Goal: Transaction & Acquisition: Purchase product/service

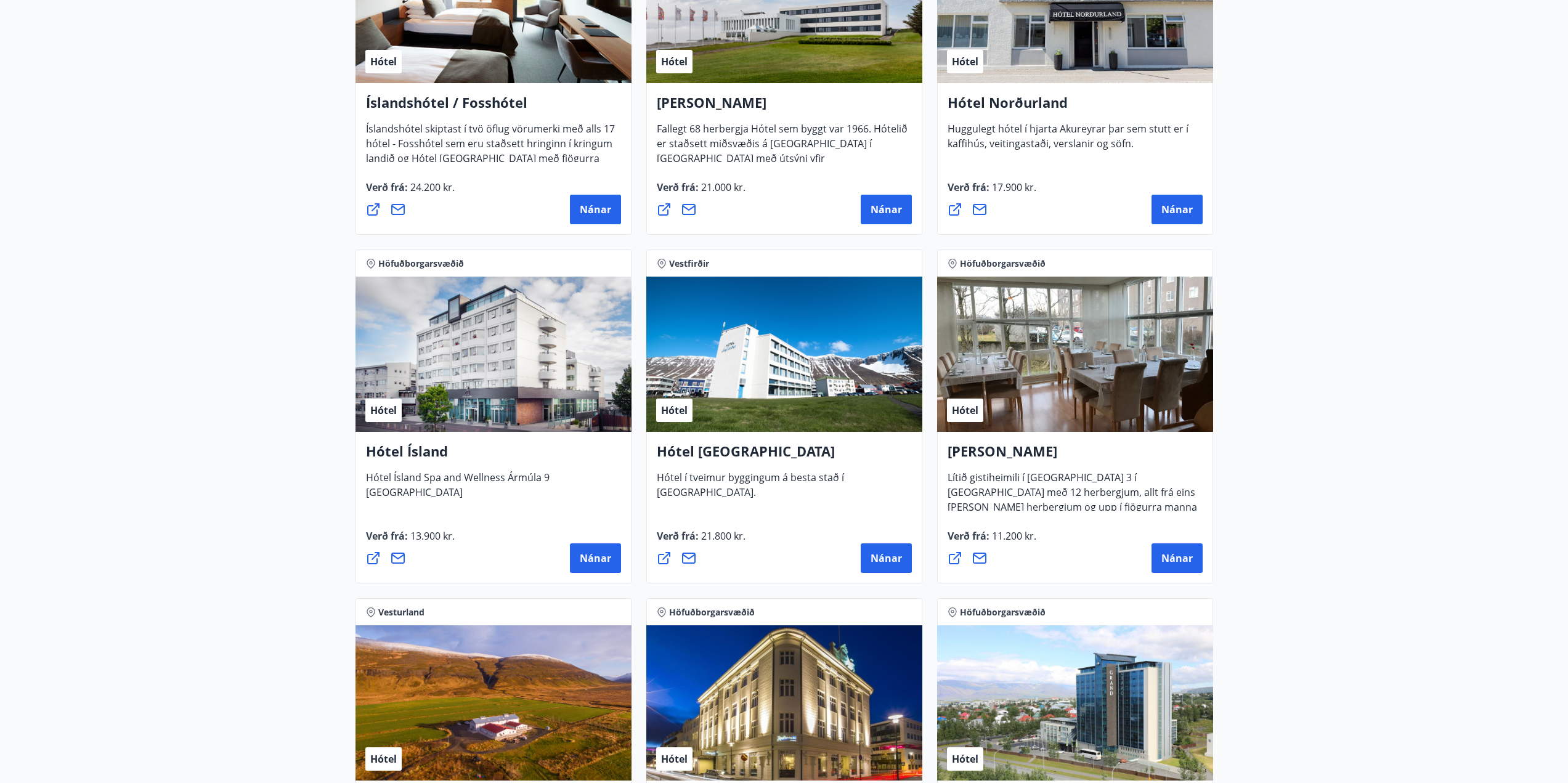
scroll to position [1918, 0]
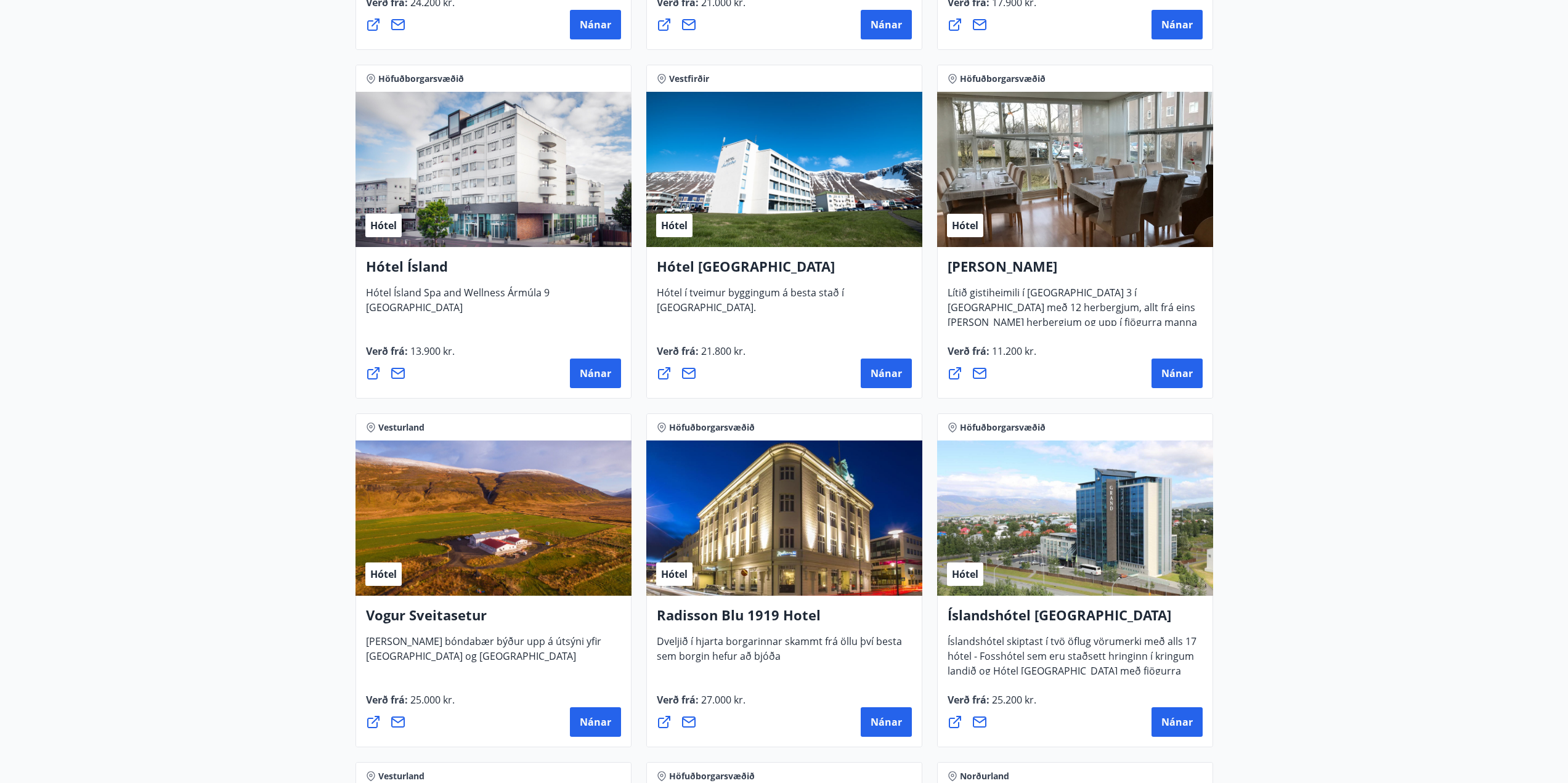
click at [510, 548] on div "Hótel" at bounding box center [494, 518] width 276 height 155
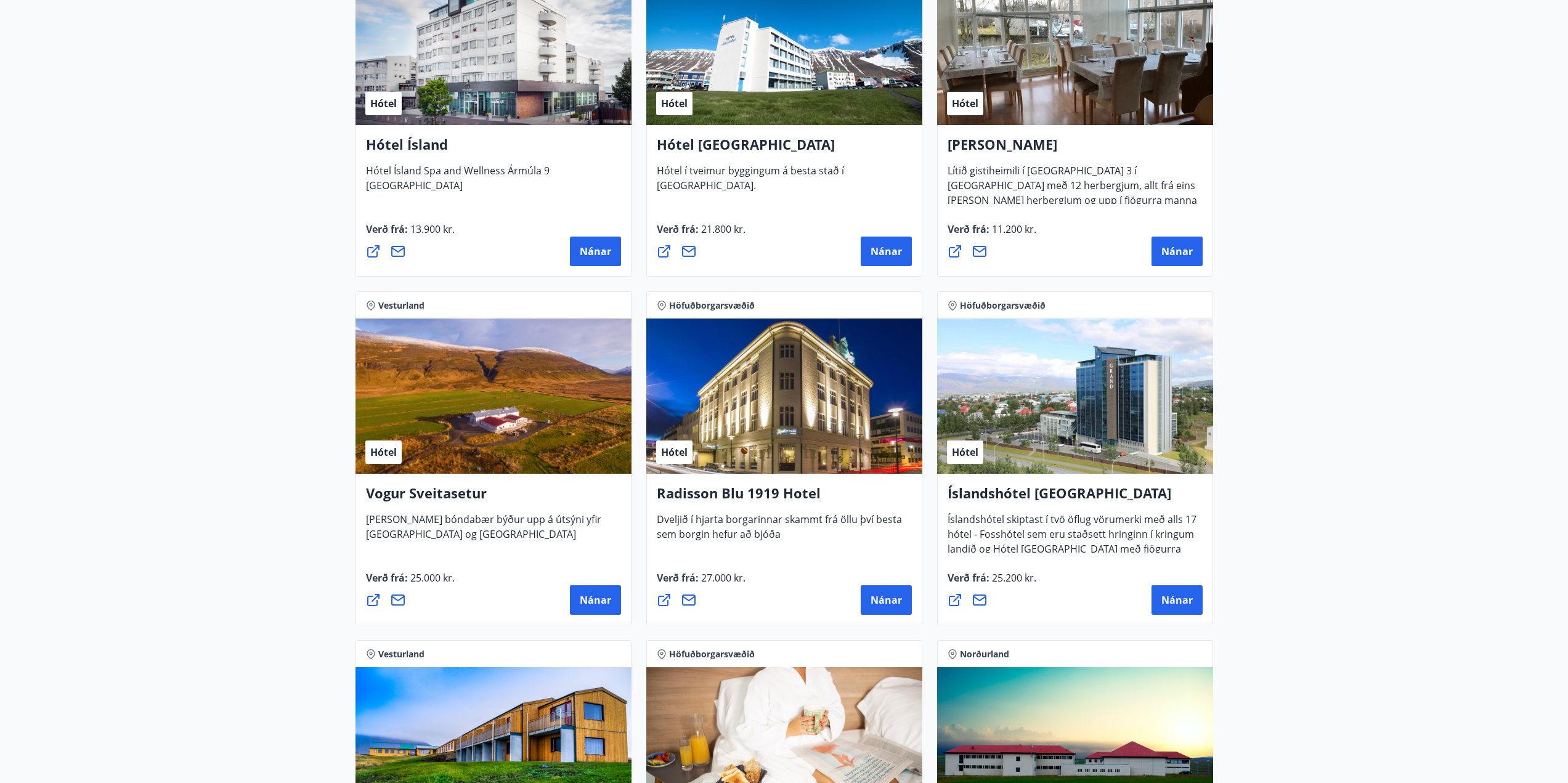
scroll to position [2041, 0]
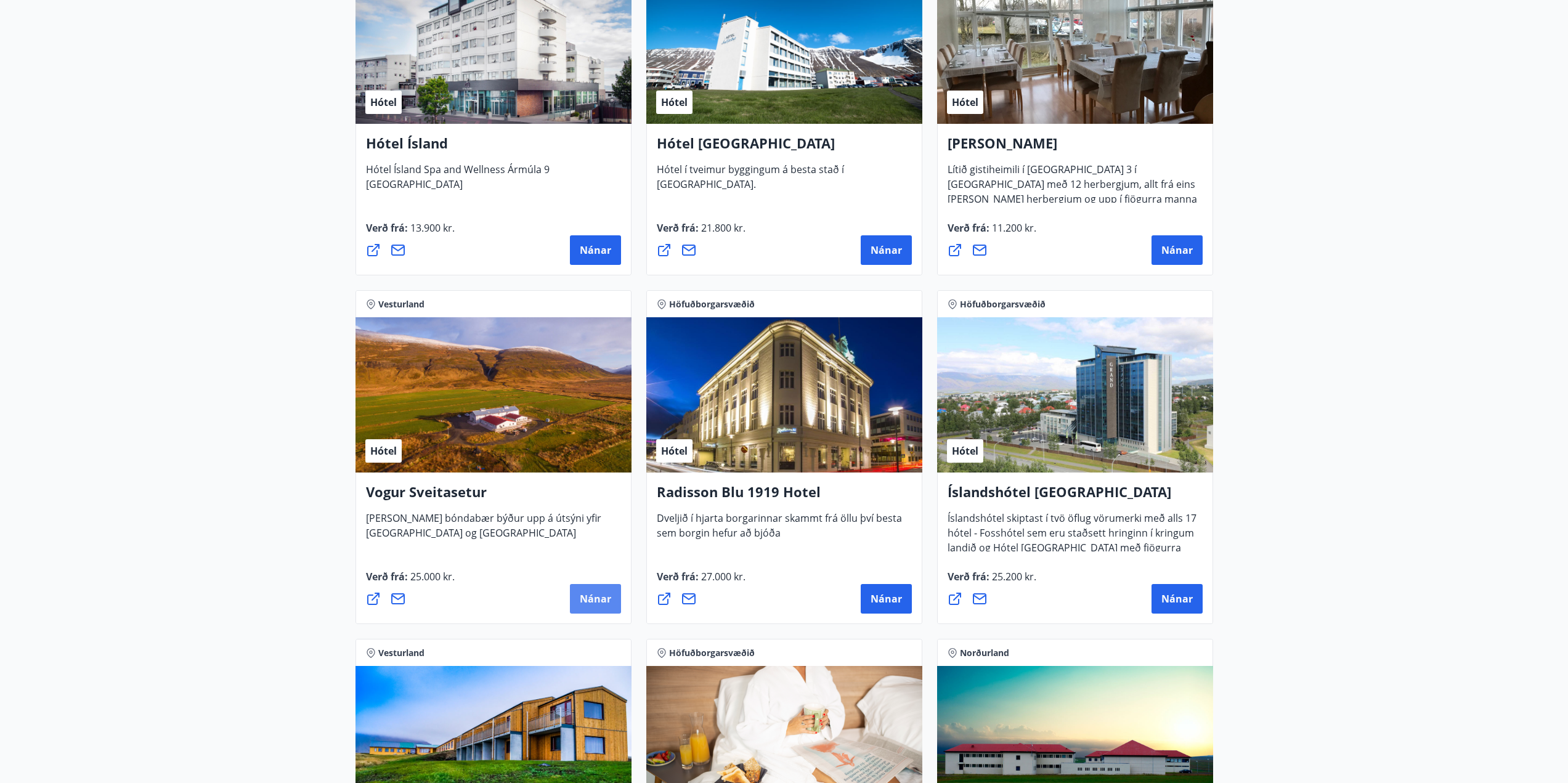
click at [595, 600] on span "Nánar" at bounding box center [596, 599] width 32 height 13
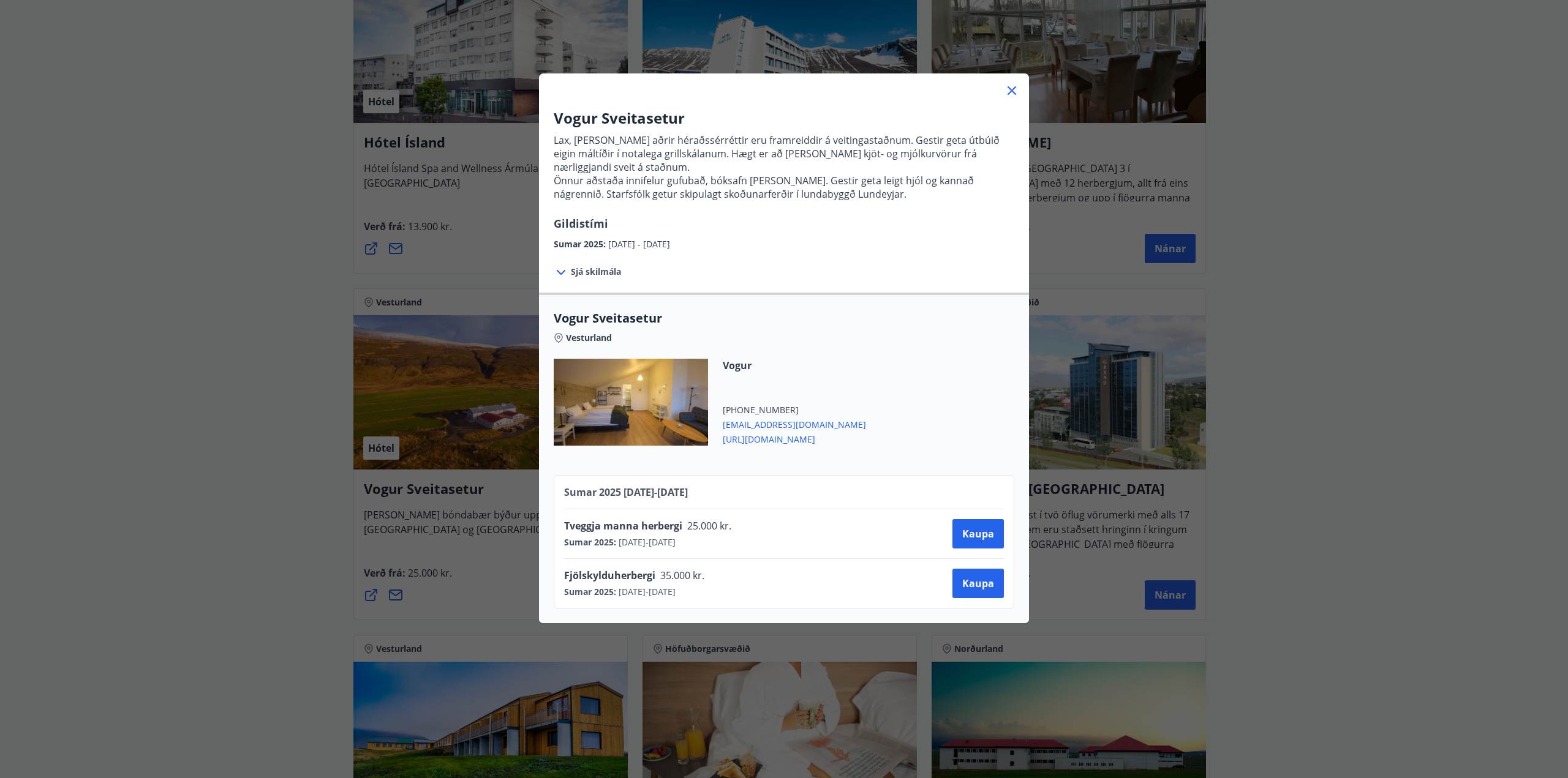
click at [1009, 88] on icon at bounding box center [1012, 91] width 15 height 15
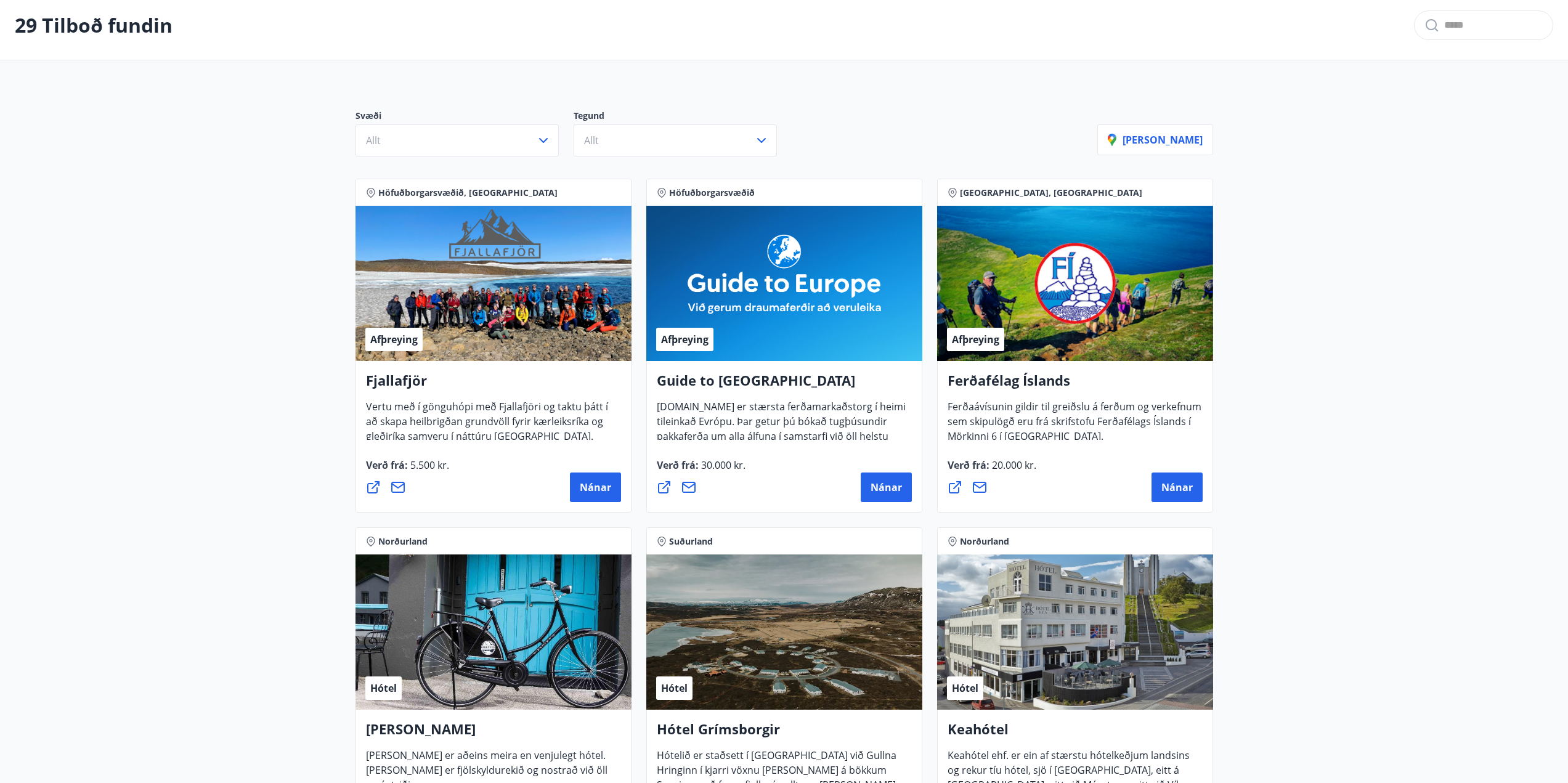
scroll to position [0, 0]
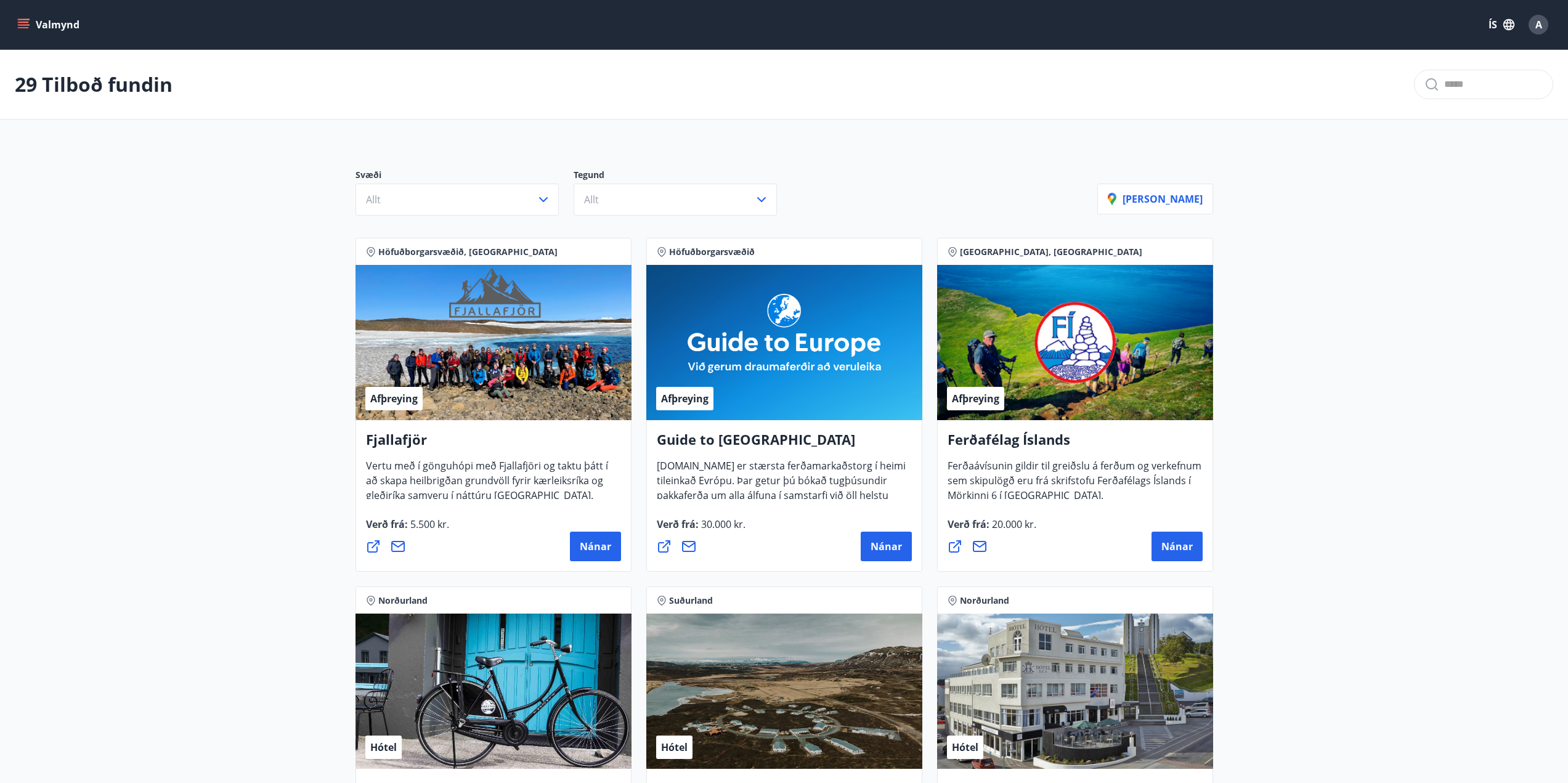
click at [68, 27] on button "Valmynd" at bounding box center [49, 24] width 69 height 23
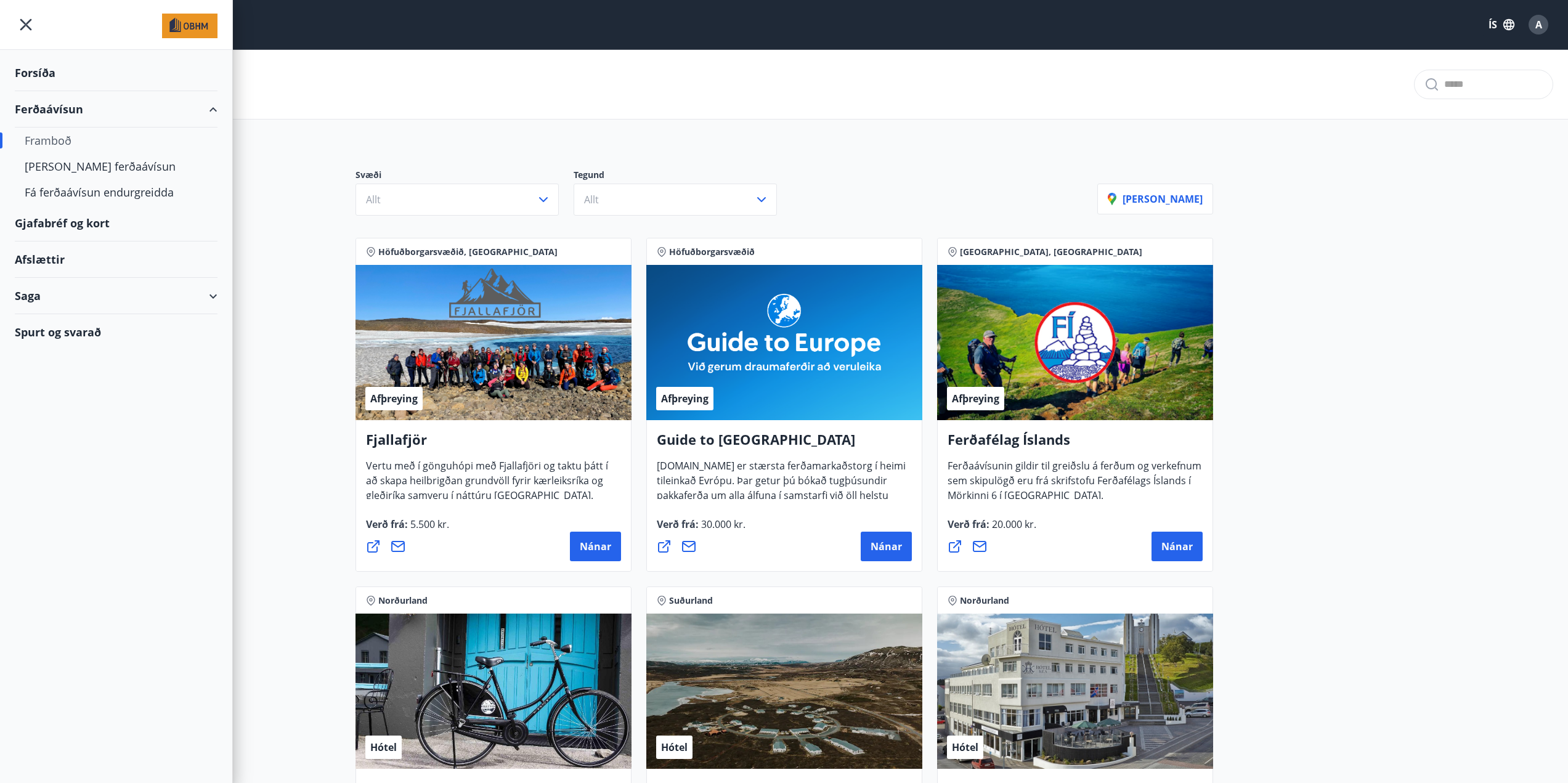
click at [1139, 145] on div "Svæði Allt Tegund Allt [PERSON_NAME]" at bounding box center [784, 187] width 887 height 86
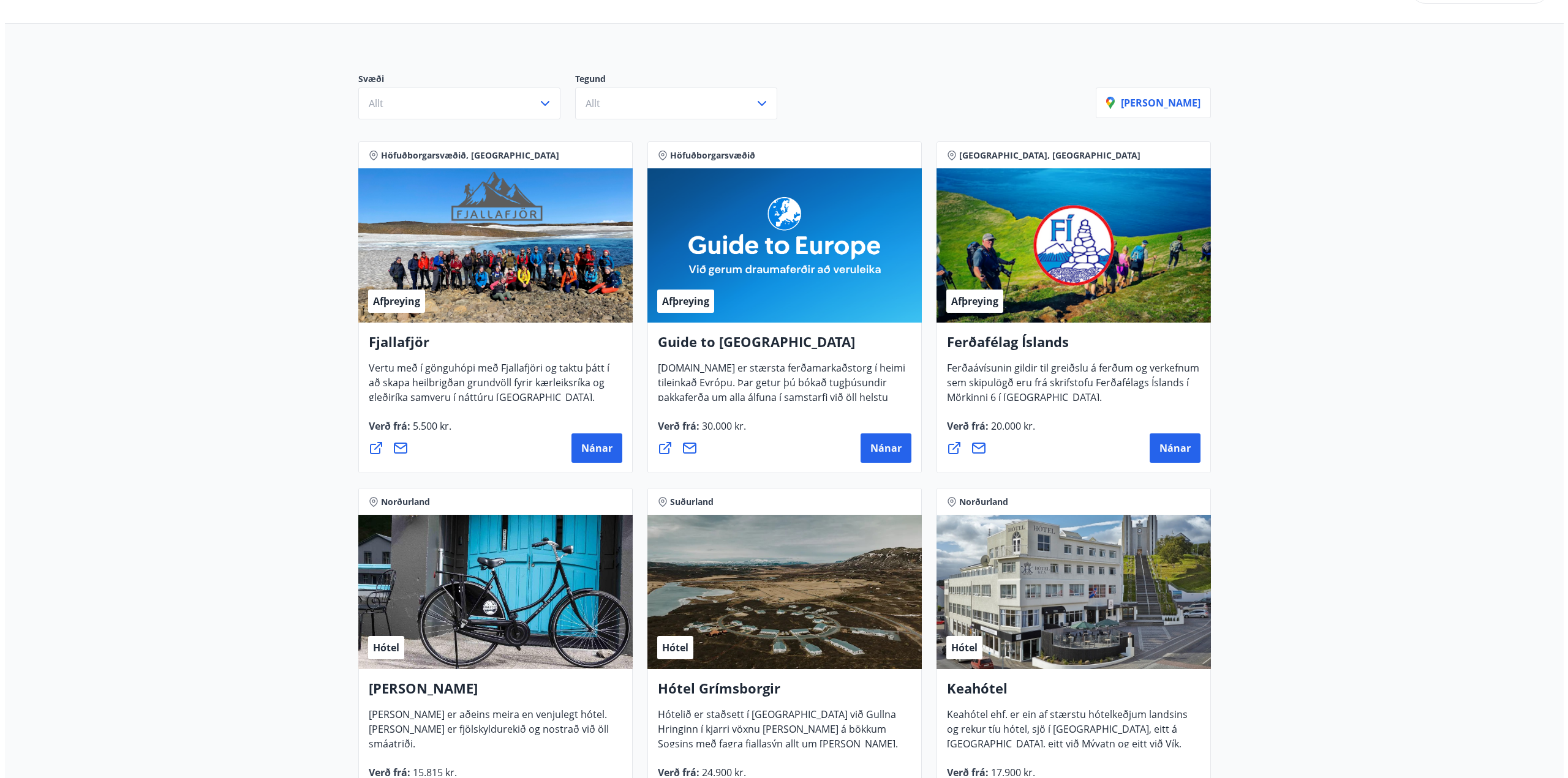
scroll to position [123, 0]
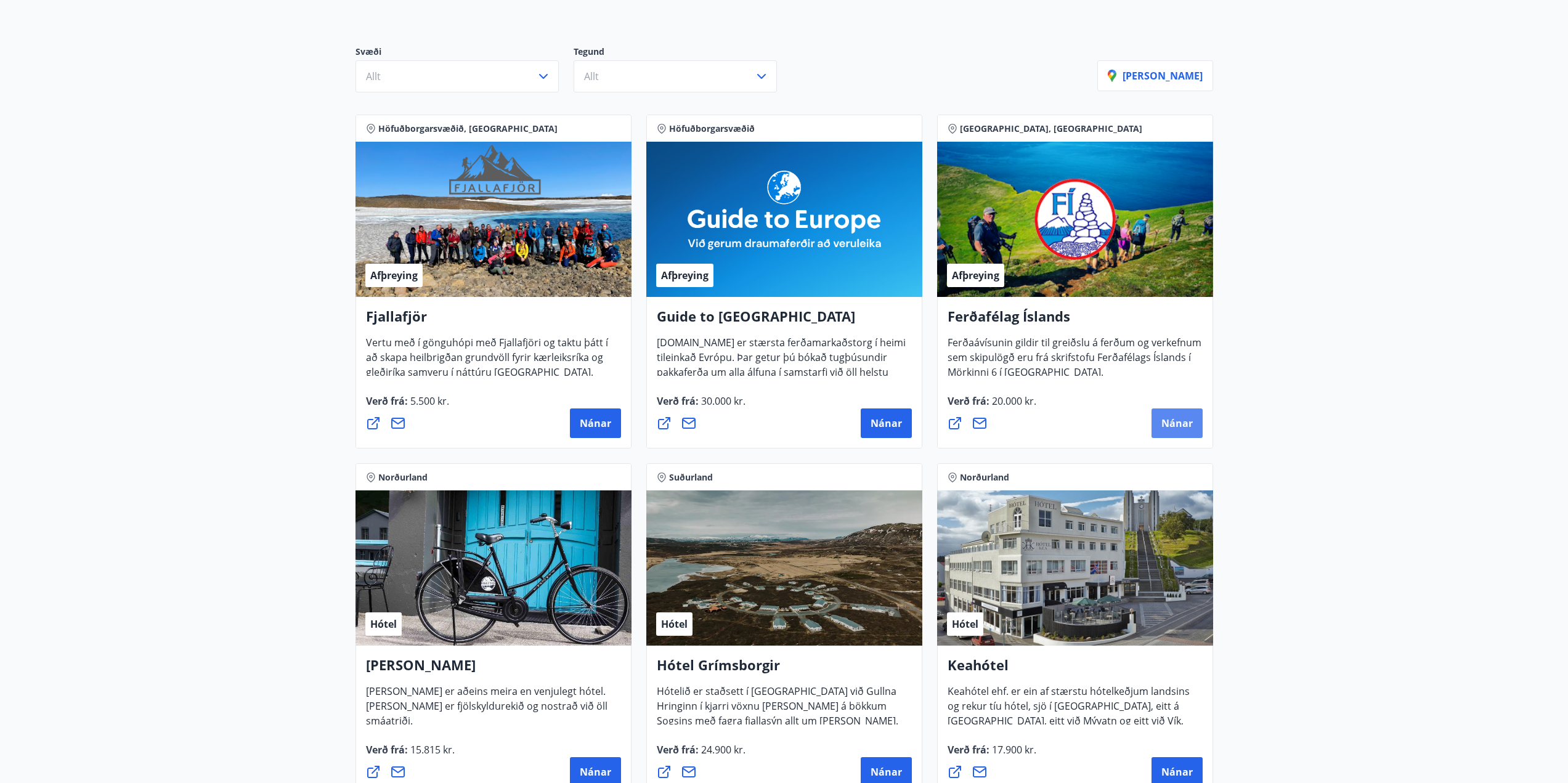
click at [1185, 421] on span "Nánar" at bounding box center [1177, 424] width 32 height 13
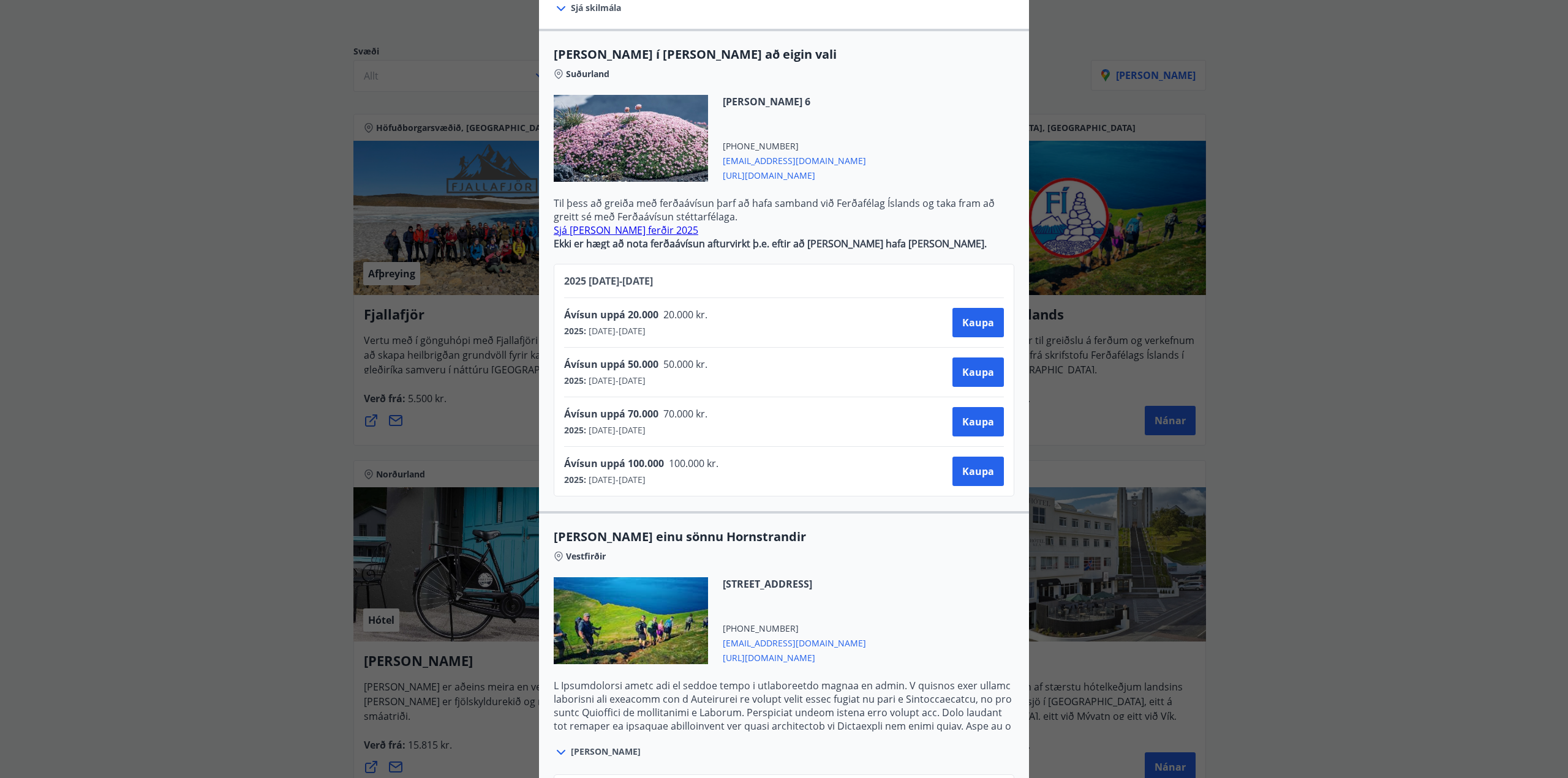
scroll to position [245, 0]
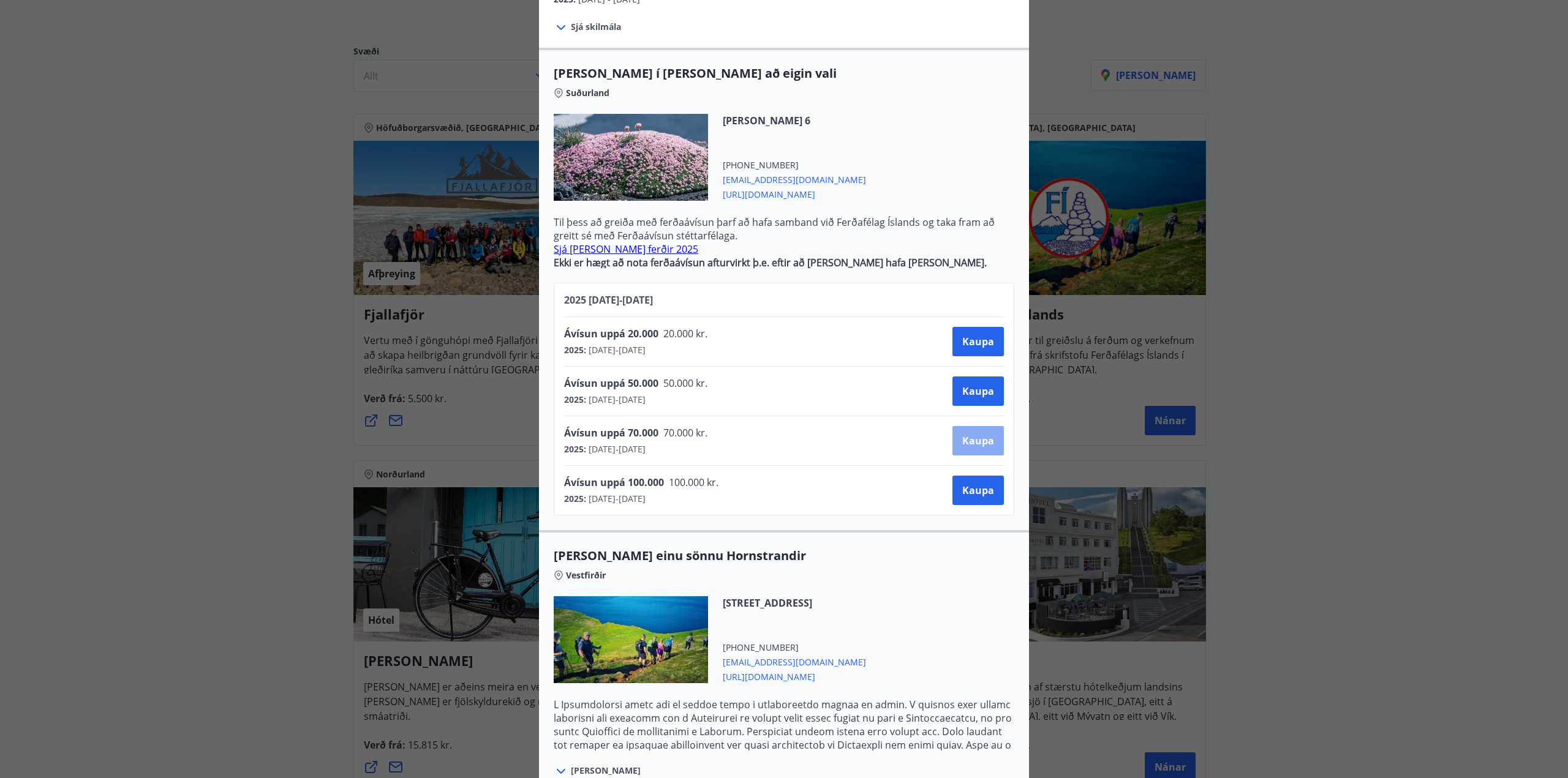
click at [982, 435] on span "Kaupa" at bounding box center [978, 441] width 32 height 13
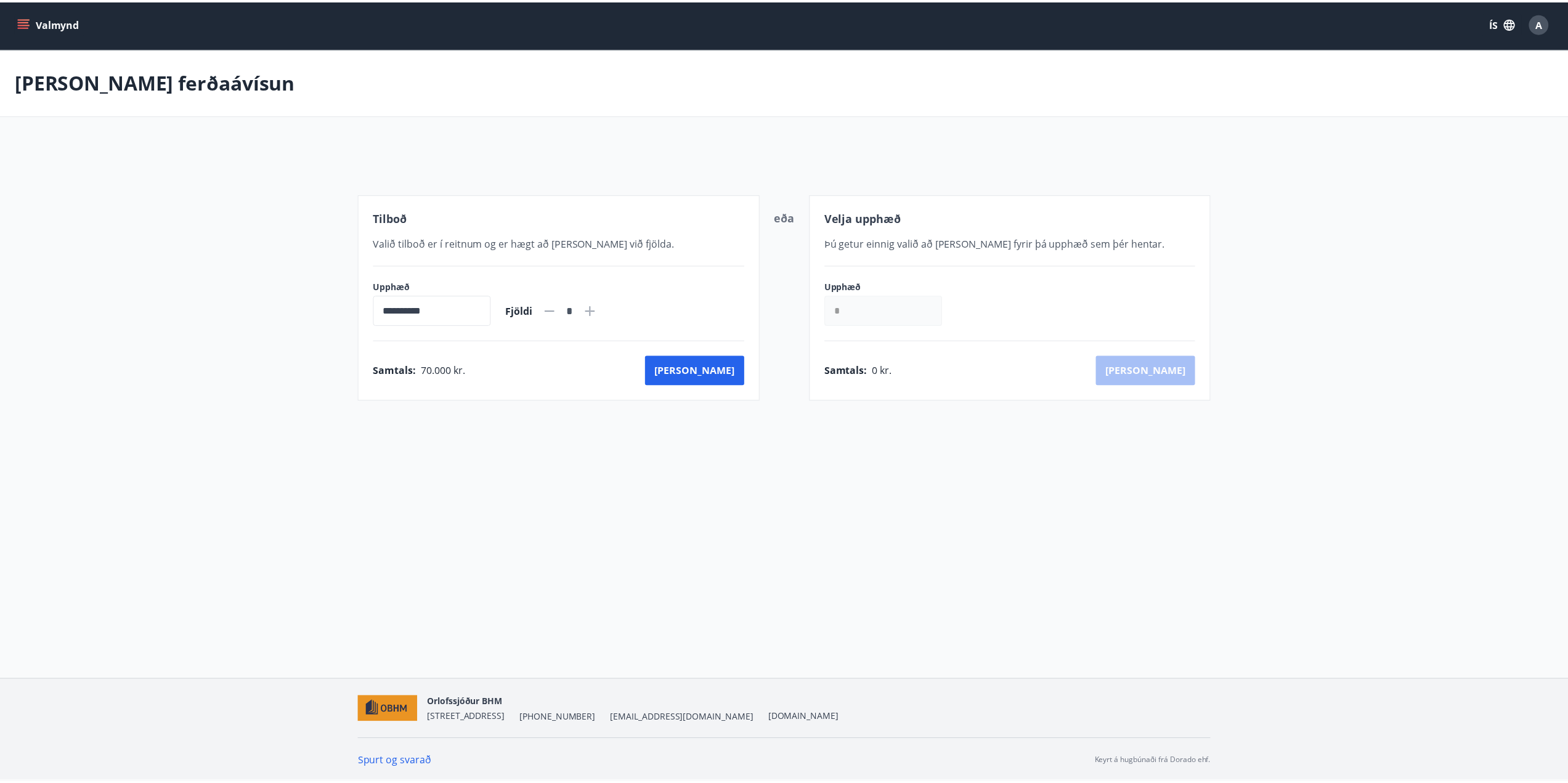
scroll to position [2, 0]
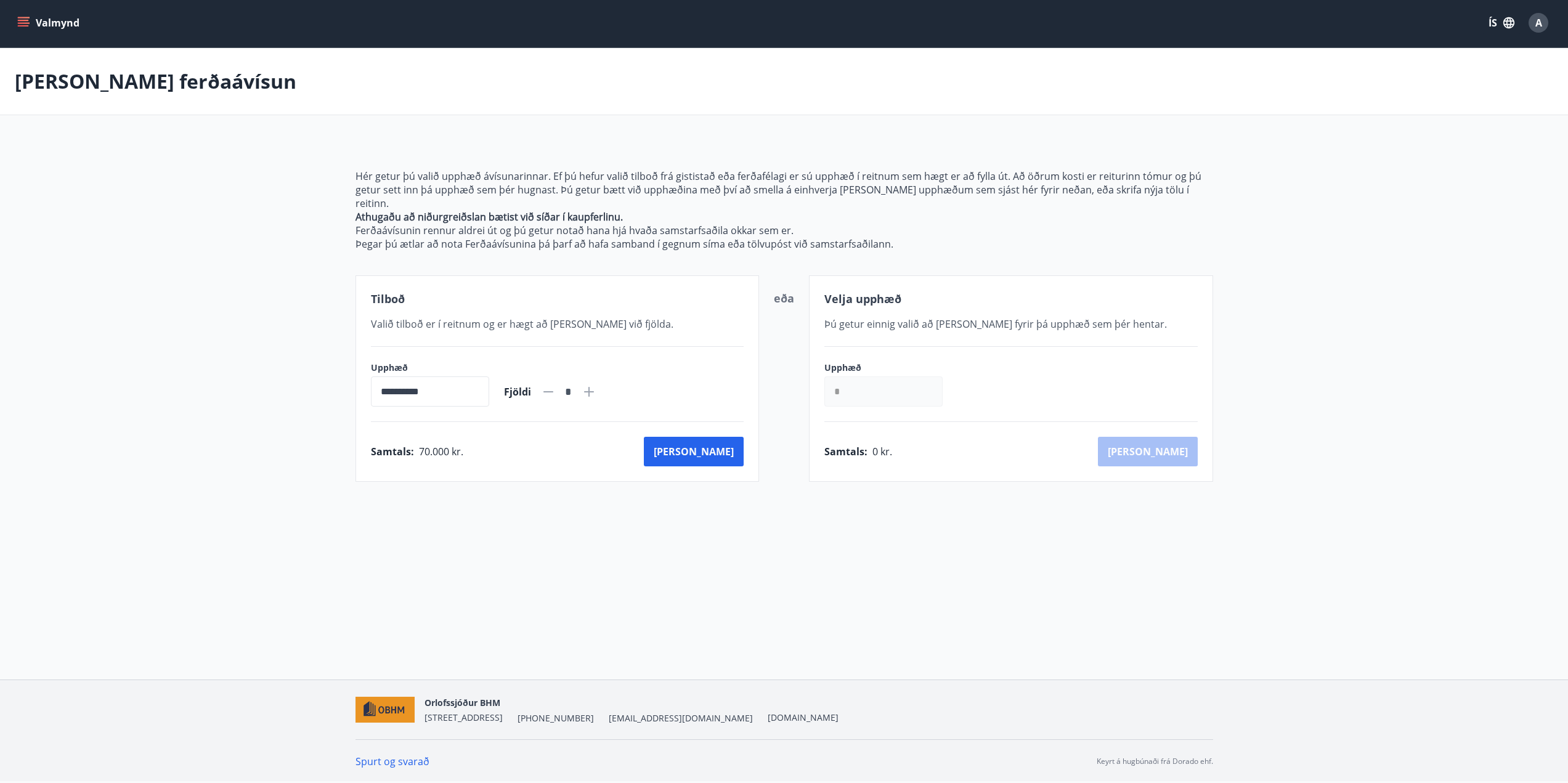
click at [594, 387] on icon at bounding box center [589, 392] width 10 height 10
click at [556, 384] on icon at bounding box center [549, 392] width 15 height 15
type input "*"
click at [723, 445] on button "Kaup" at bounding box center [693, 451] width 99 height 29
